Goal: Task Accomplishment & Management: Use online tool/utility

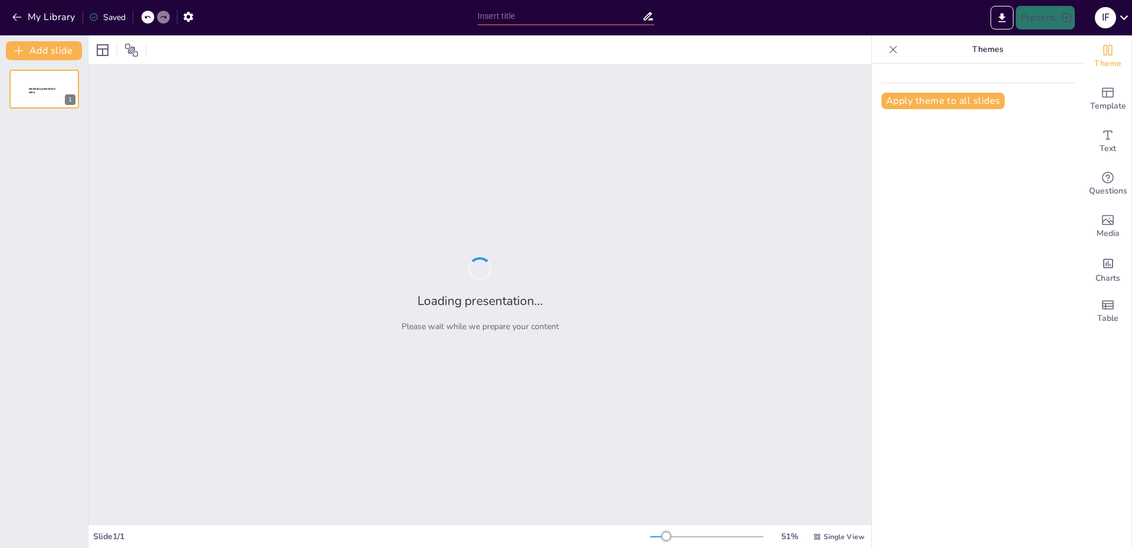
type input "Alimentos del Mundo: Culturas y Tradiciones"
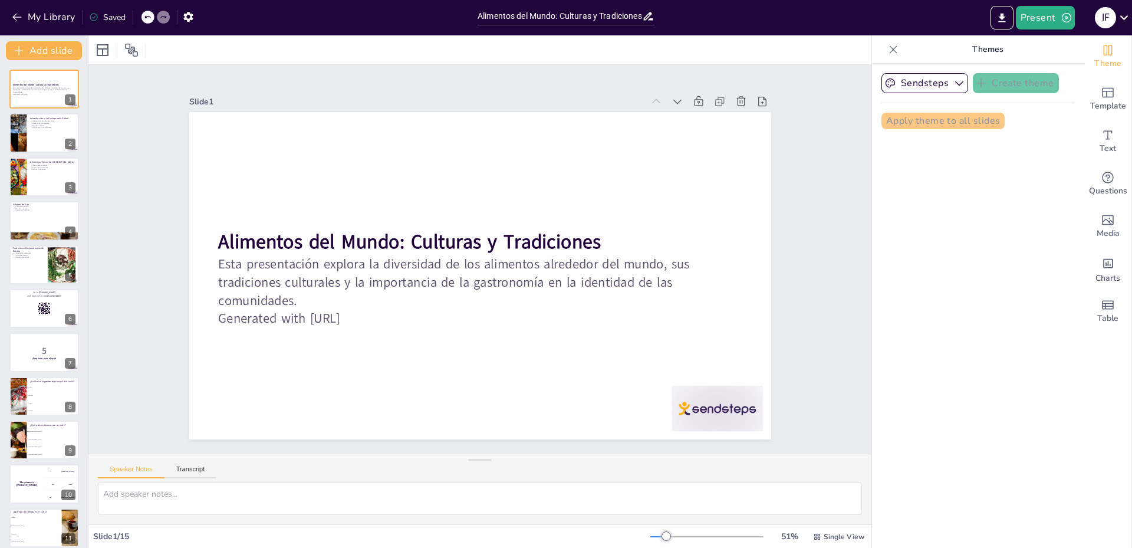
checkbox input "true"
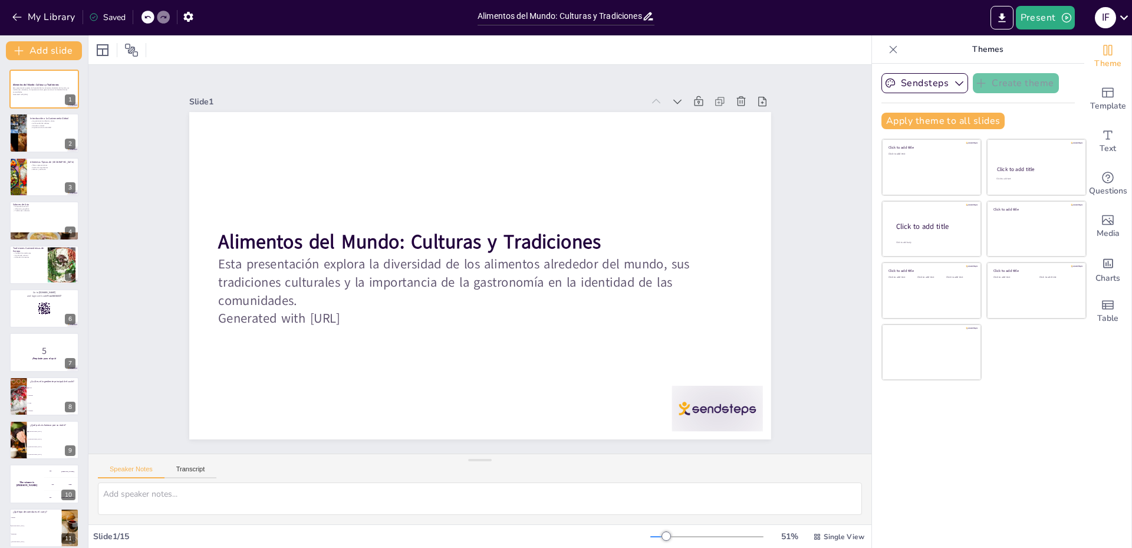
checkbox input "true"
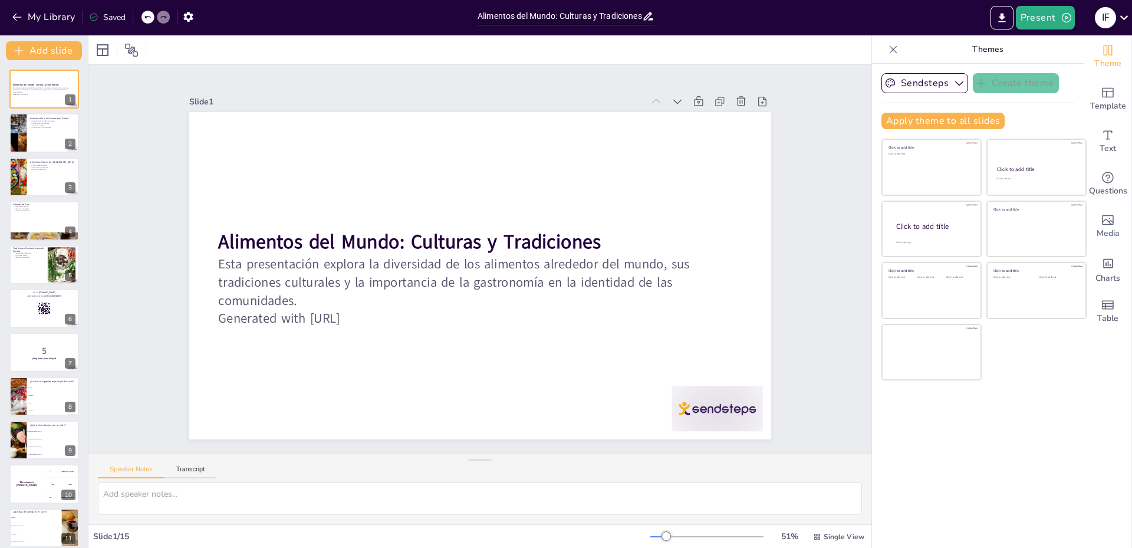
checkbox input "true"
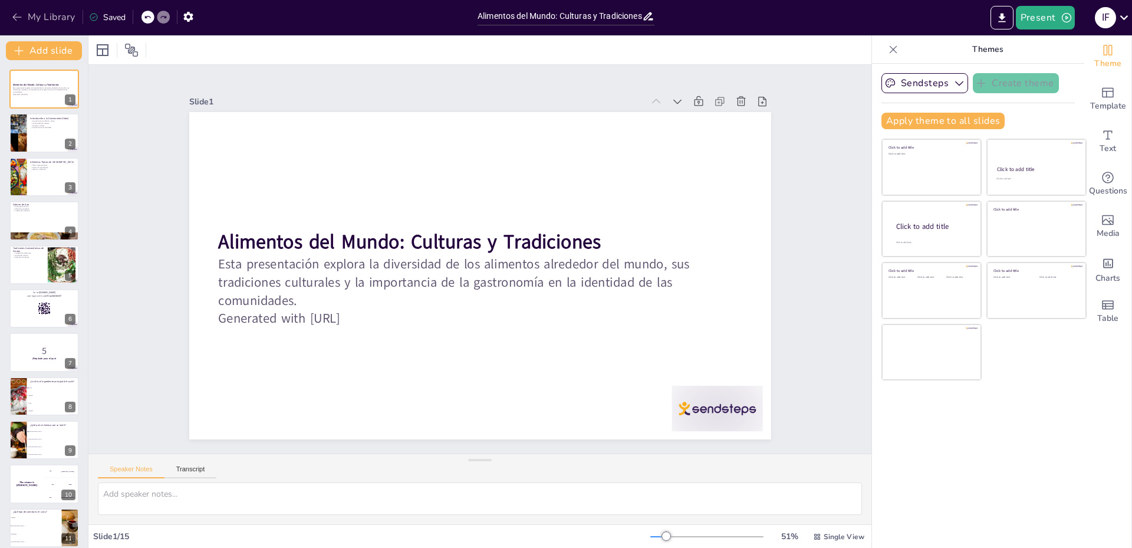
click at [54, 11] on button "My Library" at bounding box center [44, 17] width 71 height 19
